Goal: Information Seeking & Learning: Learn about a topic

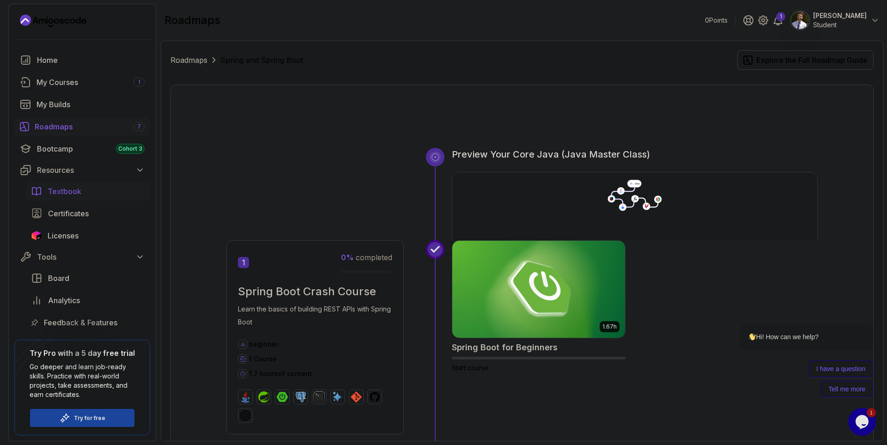
click at [64, 194] on span "Textbook" at bounding box center [65, 191] width 34 height 11
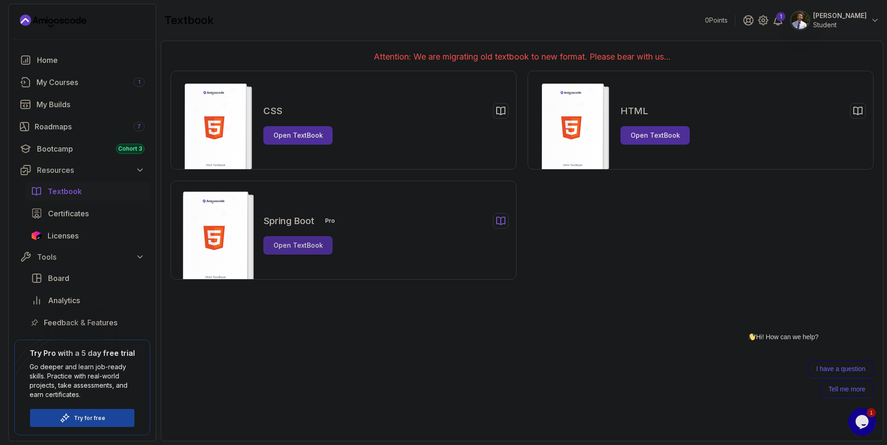
click at [299, 251] on button "Open TextBook" at bounding box center [297, 245] width 69 height 18
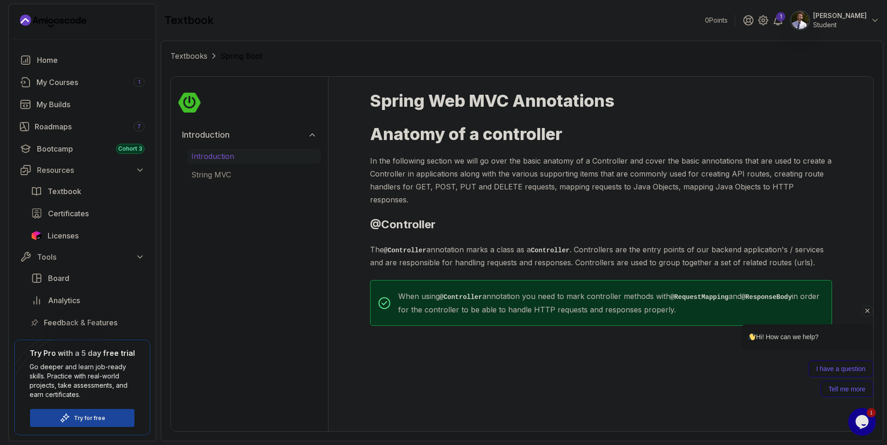
click at [869, 313] on icon "Chat attention grabber" at bounding box center [867, 311] width 8 height 8
click at [255, 173] on p "String MVC" at bounding box center [254, 174] width 126 height 11
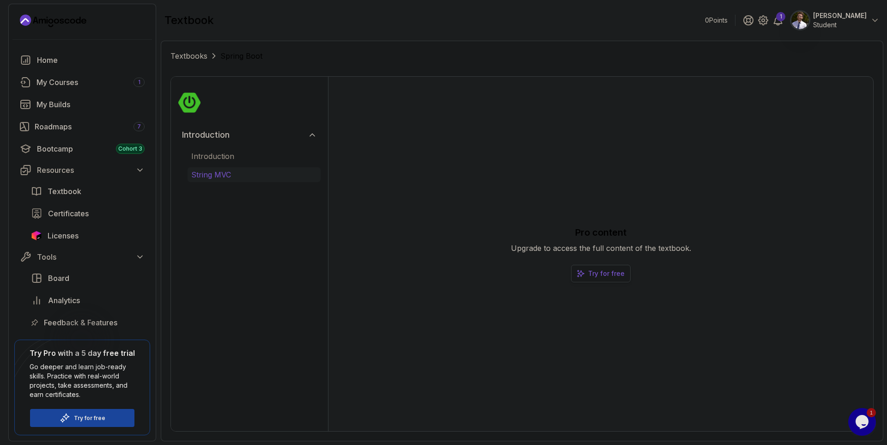
click at [595, 274] on p "Try for free" at bounding box center [606, 273] width 36 height 9
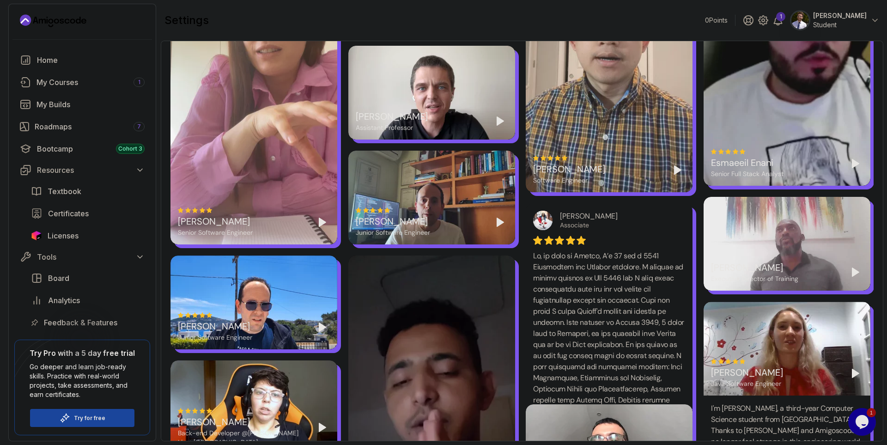
scroll to position [916, 0]
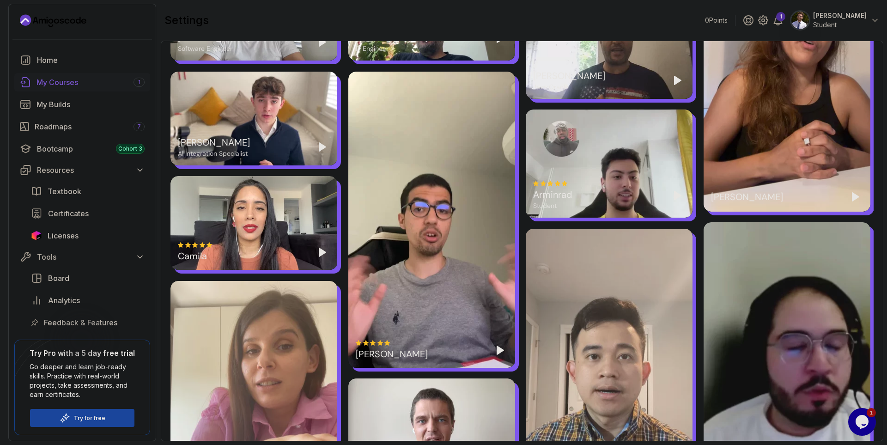
click at [96, 80] on div "My Courses 1" at bounding box center [90, 82] width 108 height 11
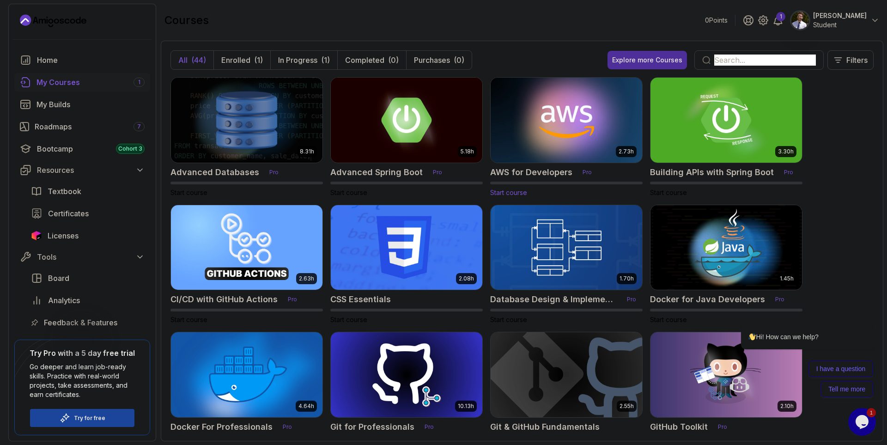
click at [574, 138] on img at bounding box center [566, 119] width 159 height 89
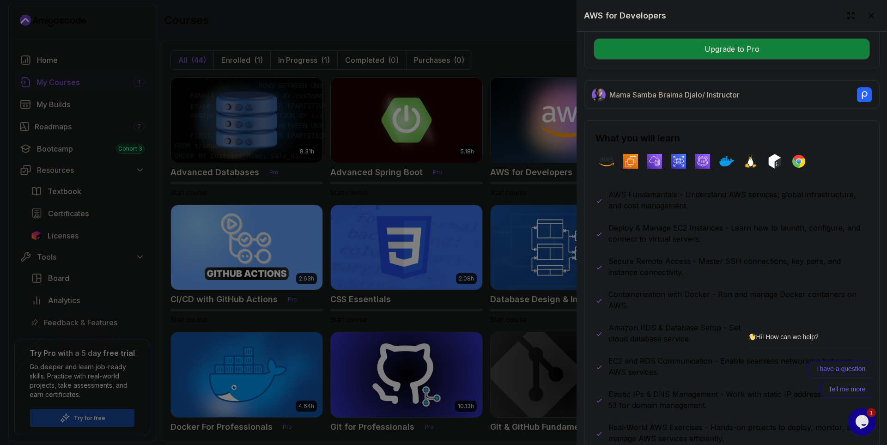
scroll to position [388, 0]
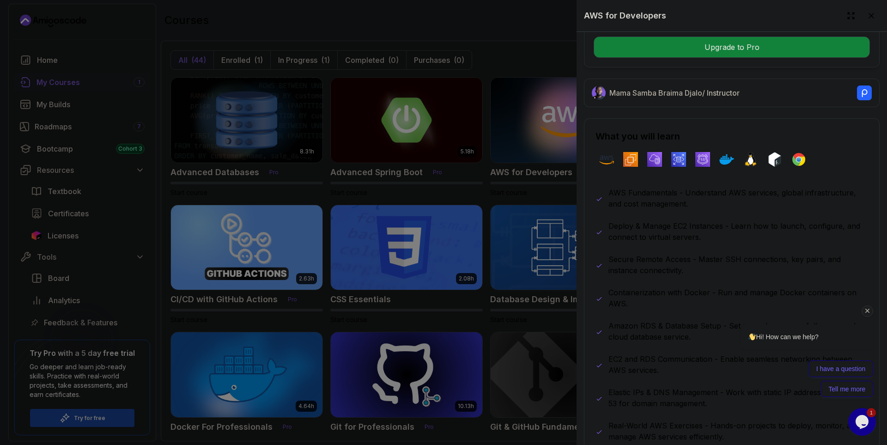
click at [869, 318] on div "Hi! How can we help? I have a question Tell me more" at bounding box center [795, 350] width 157 height 96
click at [867, 313] on icon "Chat attention grabber" at bounding box center [867, 311] width 8 height 8
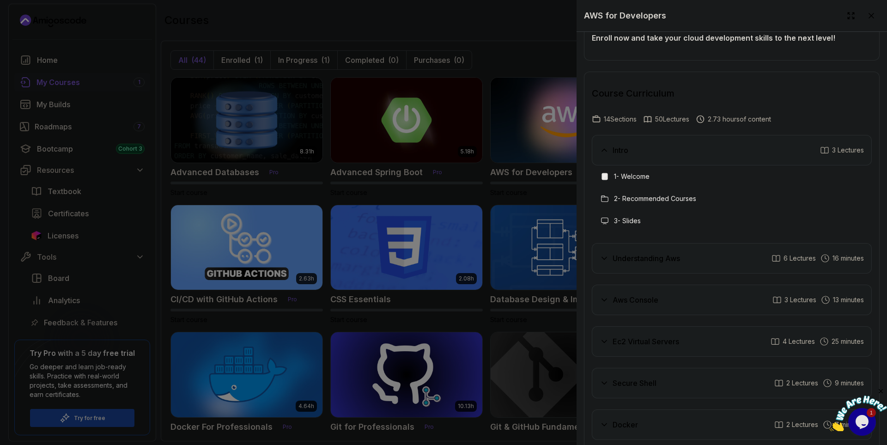
scroll to position [1386, 0]
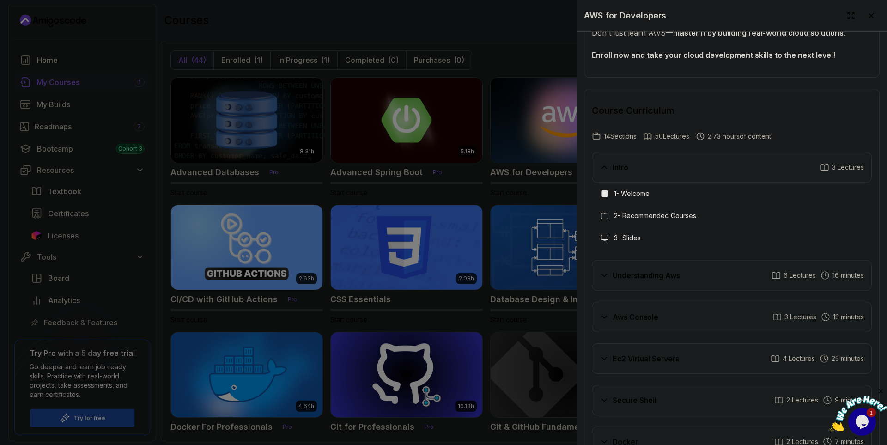
click at [624, 175] on div "Intro 3 Lectures" at bounding box center [732, 167] width 280 height 30
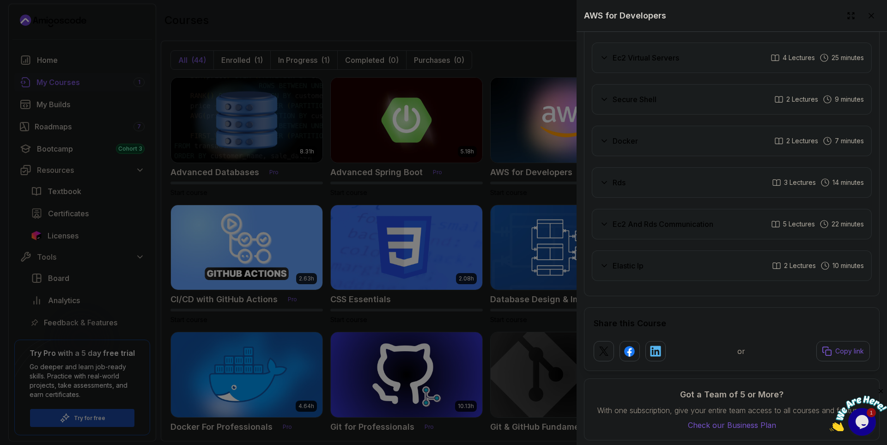
scroll to position [1623, 0]
click at [511, 55] on div at bounding box center [443, 222] width 887 height 445
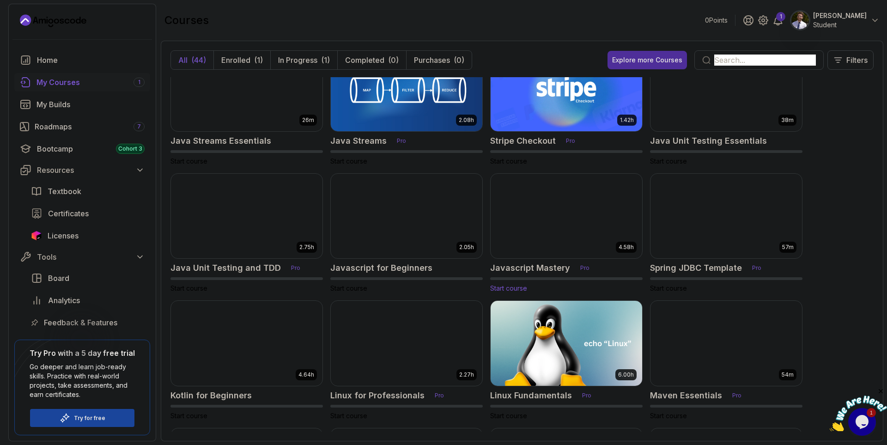
scroll to position [662, 0]
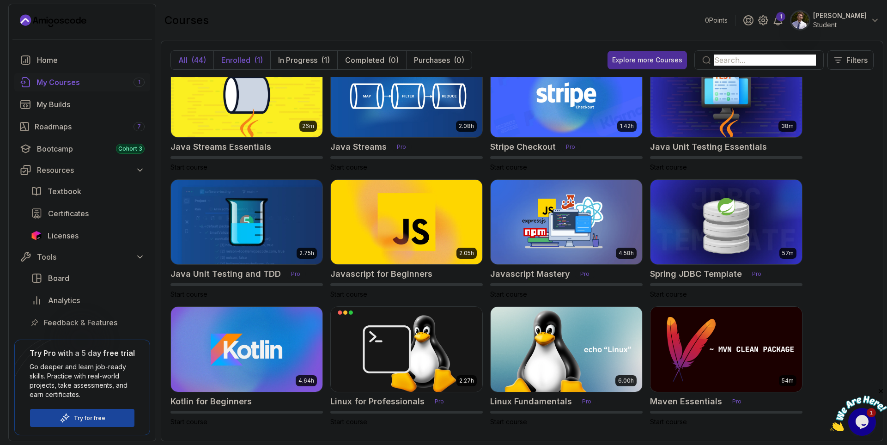
click at [237, 62] on p "Enrolled" at bounding box center [235, 60] width 29 height 11
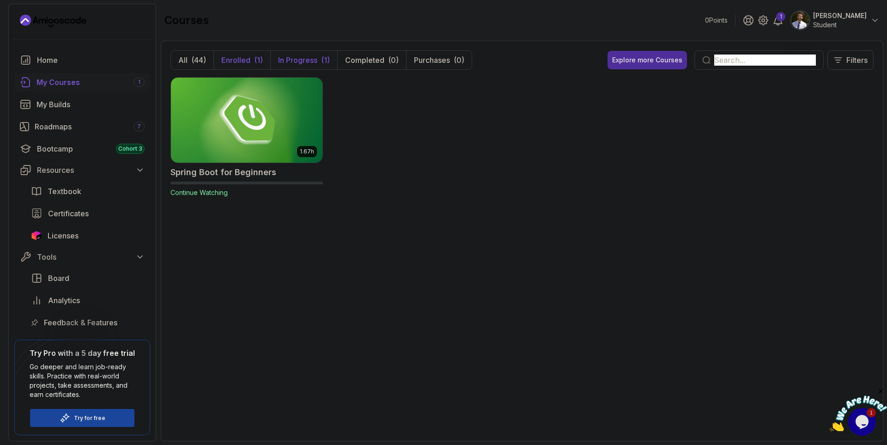
click at [311, 59] on p "In Progress" at bounding box center [297, 60] width 39 height 11
click at [242, 67] on button "Enrolled (1)" at bounding box center [241, 60] width 57 height 18
click at [189, 63] on button "All (44)" at bounding box center [192, 60] width 42 height 18
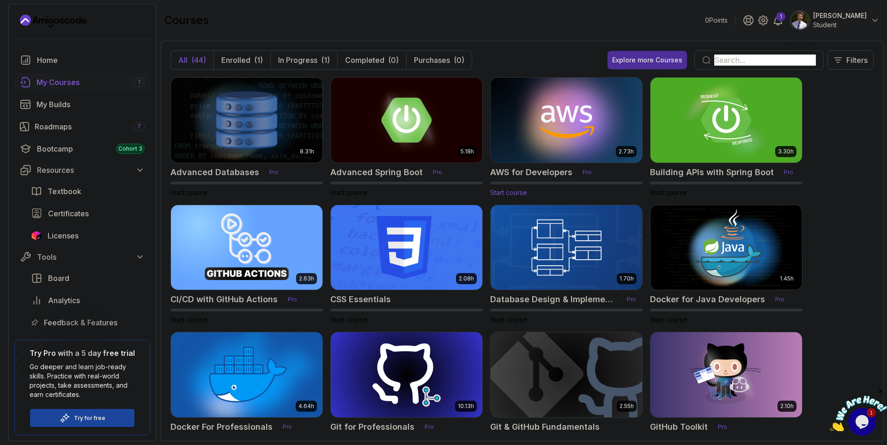
click at [527, 141] on img at bounding box center [566, 119] width 159 height 89
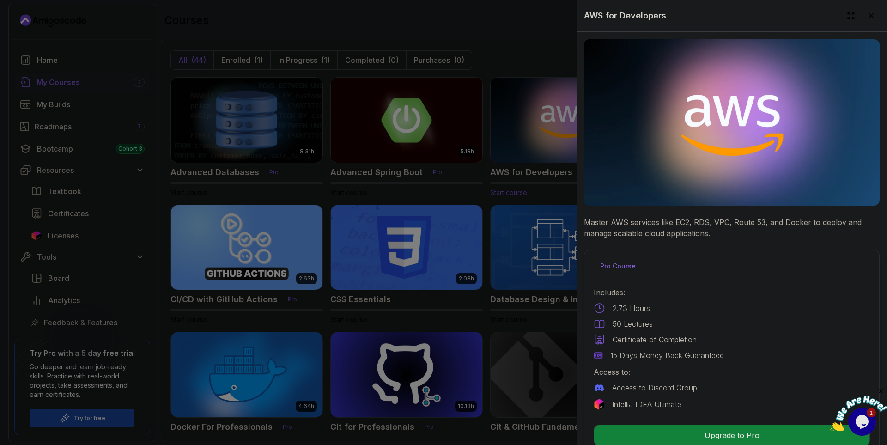
click at [527, 141] on div at bounding box center [443, 222] width 887 height 445
